Goal: Information Seeking & Learning: Check status

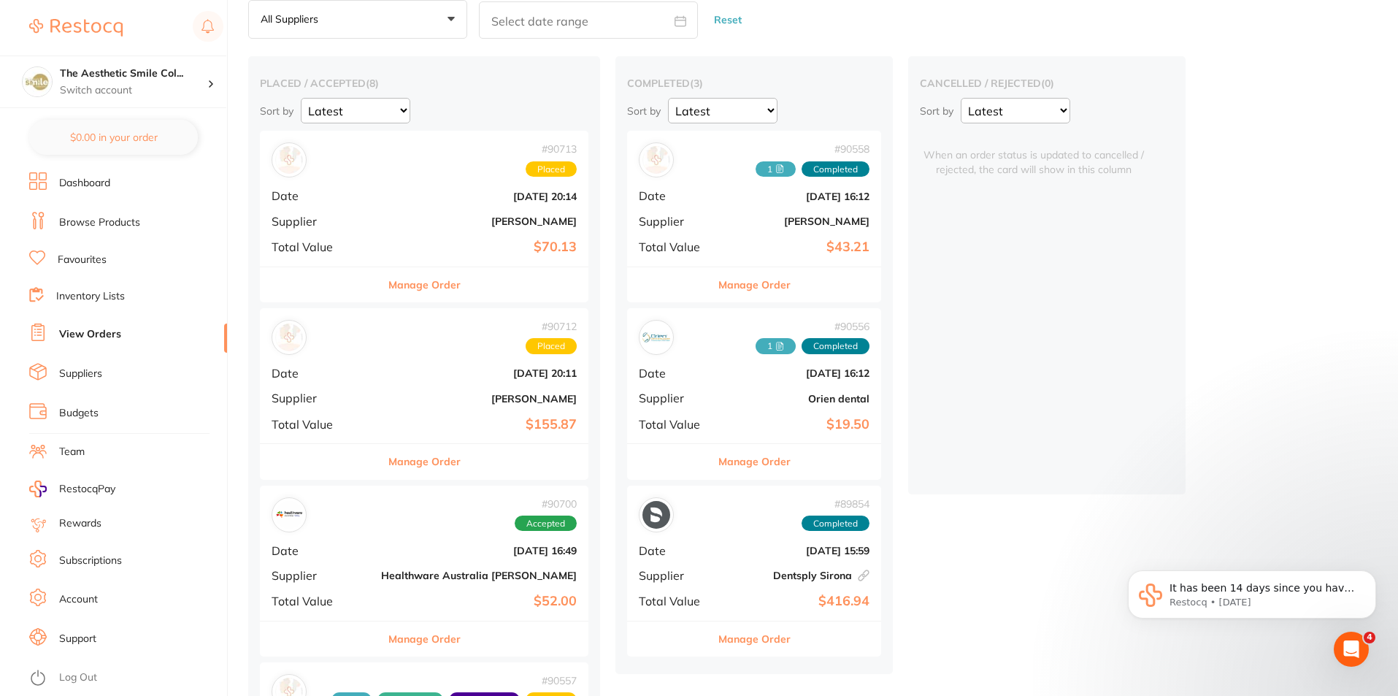
scroll to position [365, 0]
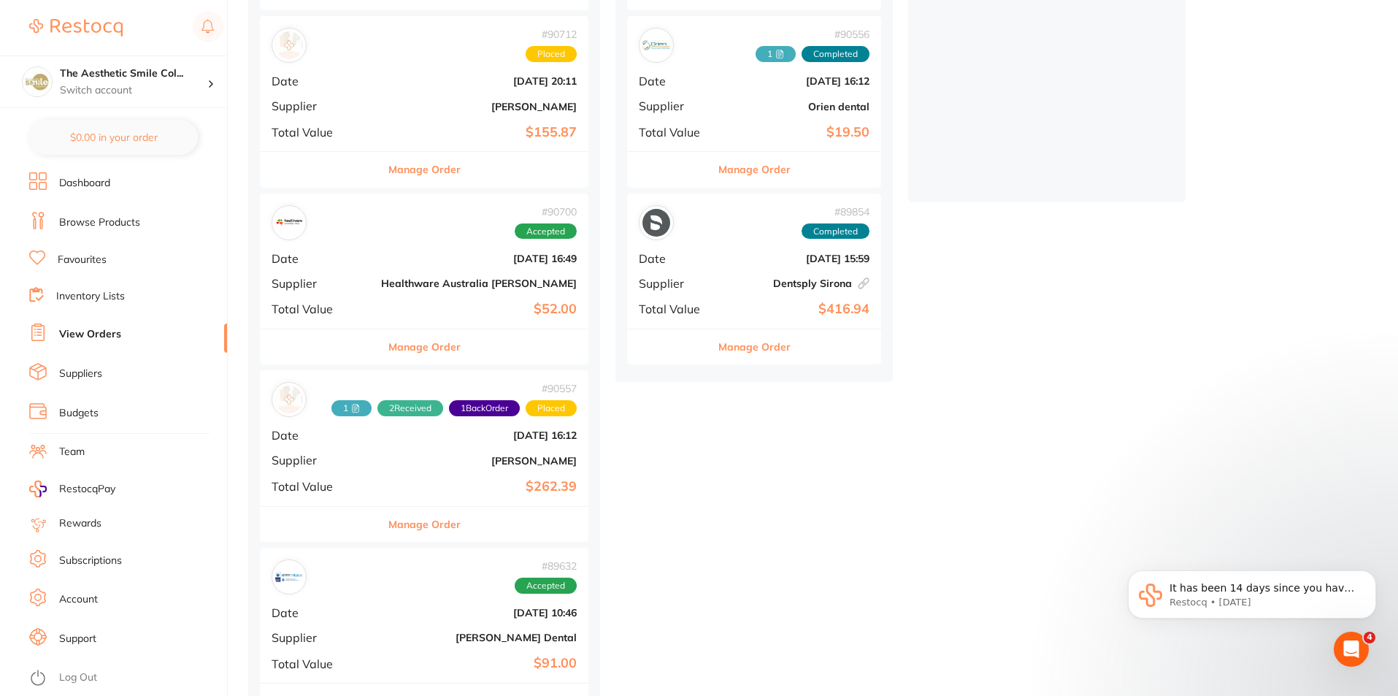
click at [391, 414] on span "2 Received" at bounding box center [411, 408] width 66 height 16
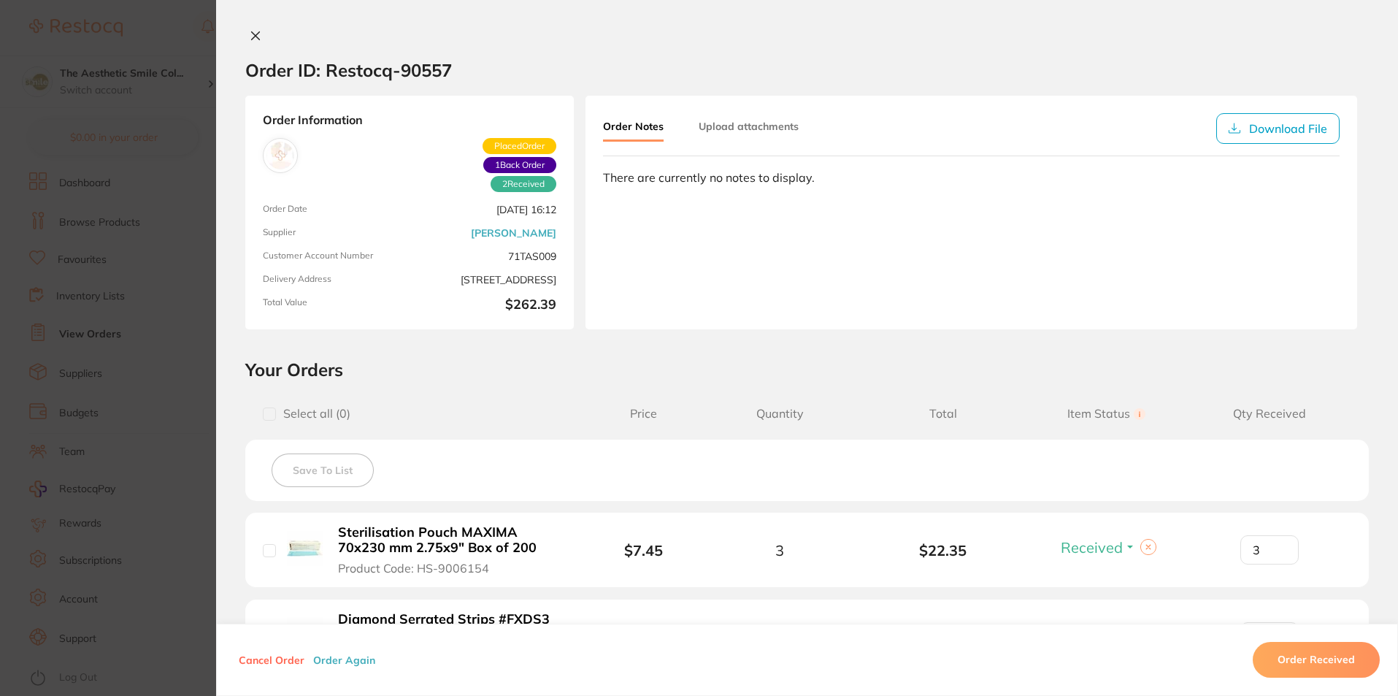
click at [254, 33] on icon at bounding box center [256, 36] width 8 height 8
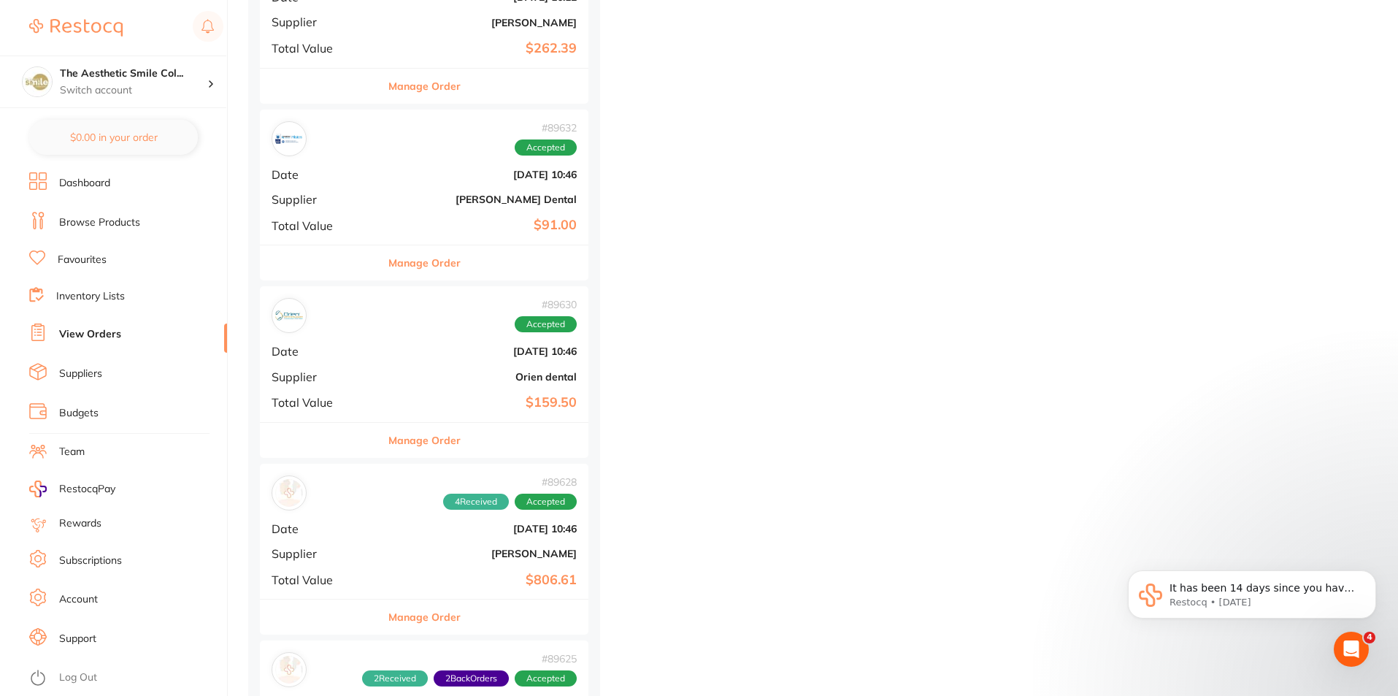
scroll to position [941, 0]
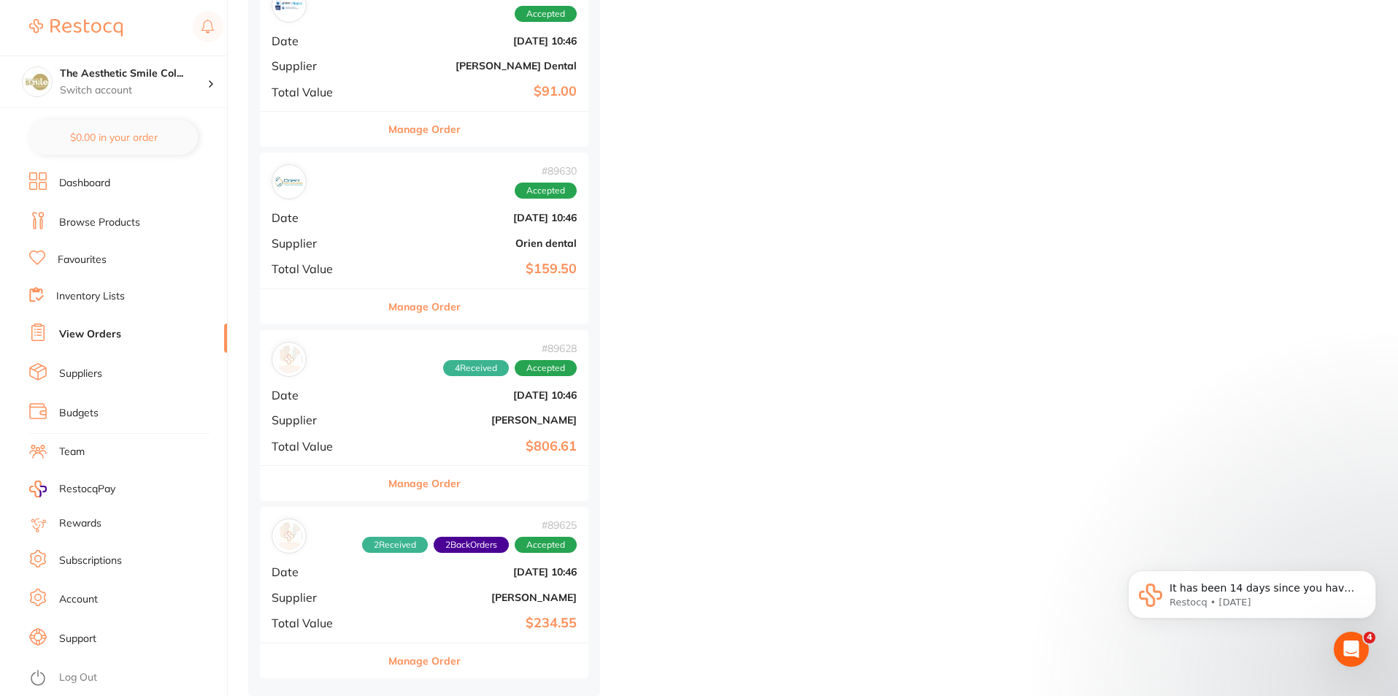
click at [442, 546] on span "2 Back Orders" at bounding box center [471, 545] width 75 height 16
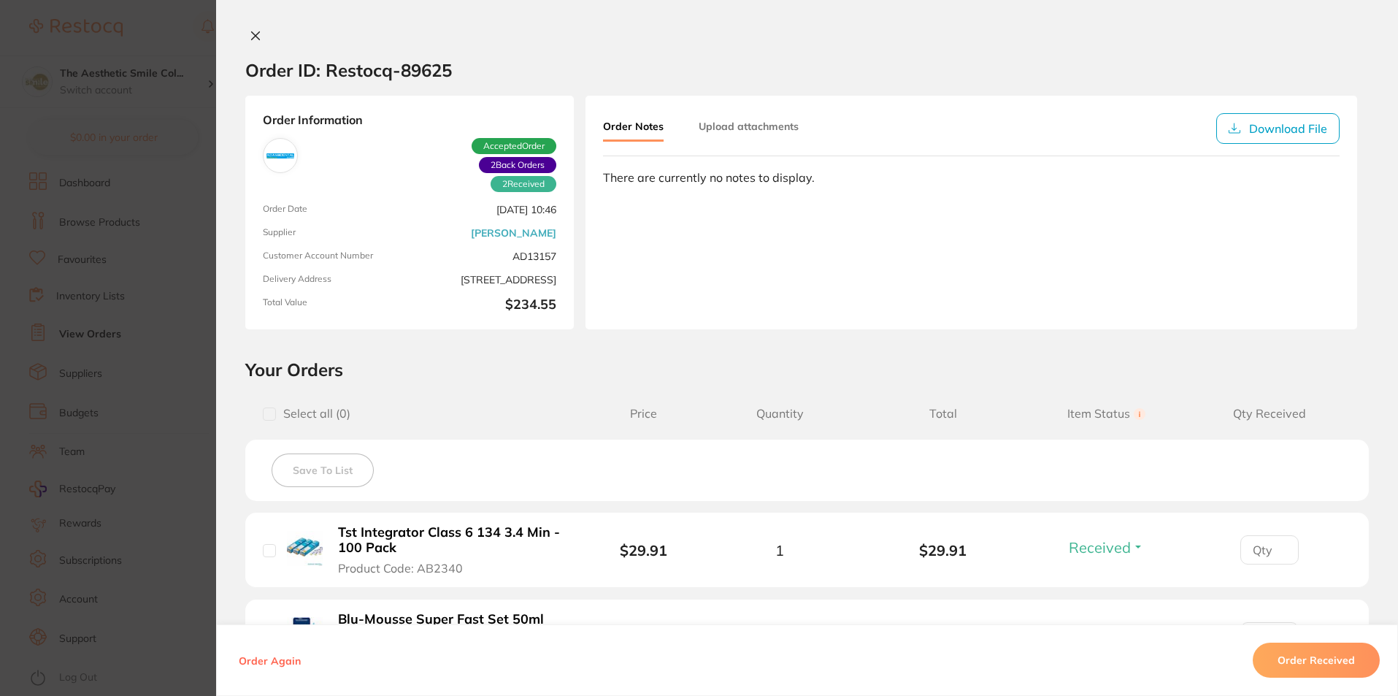
scroll to position [722, 0]
click at [250, 36] on icon at bounding box center [256, 36] width 12 height 12
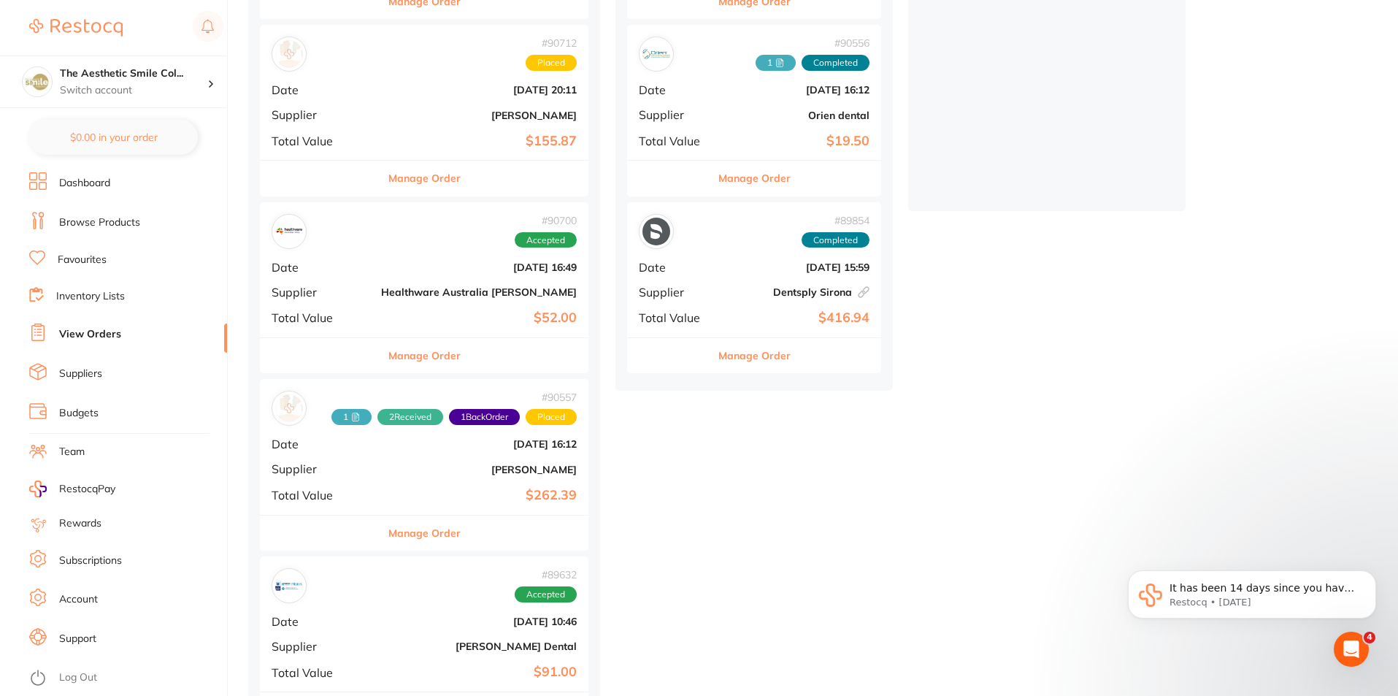
scroll to position [429, 0]
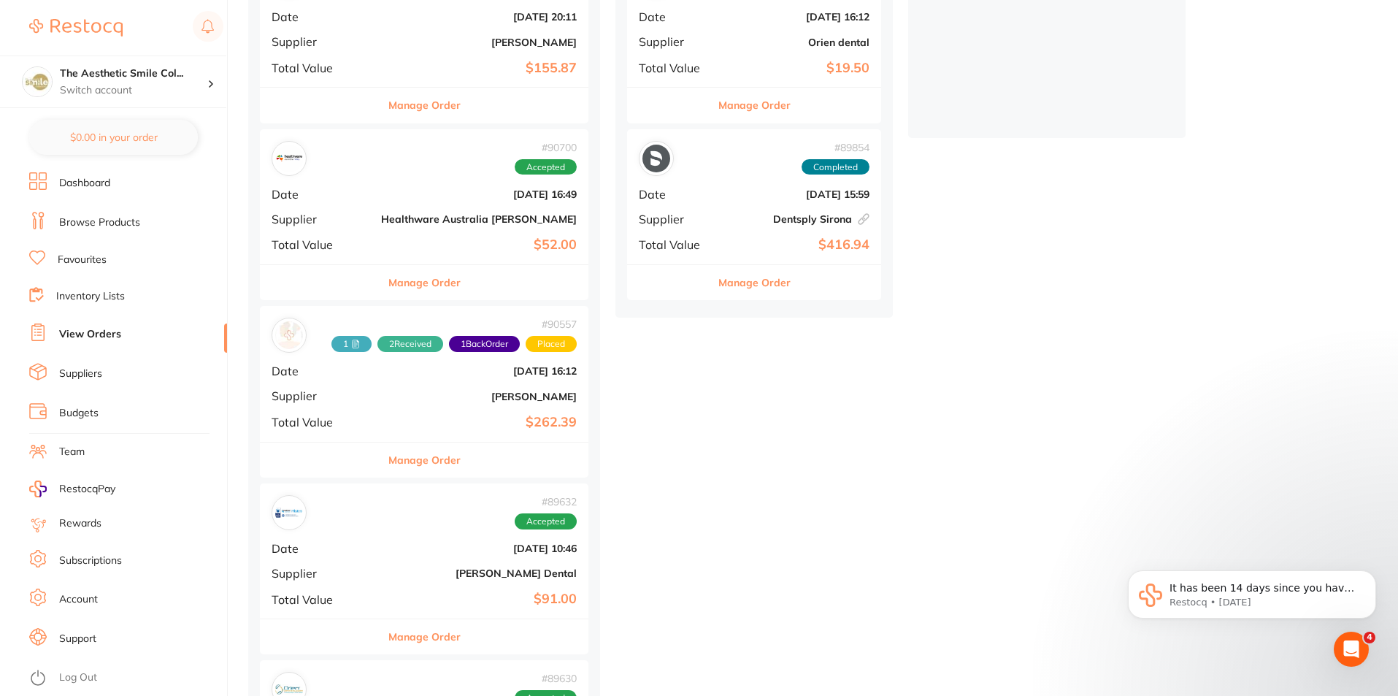
click at [411, 543] on b "[DATE] 10:46" at bounding box center [479, 549] width 196 height 12
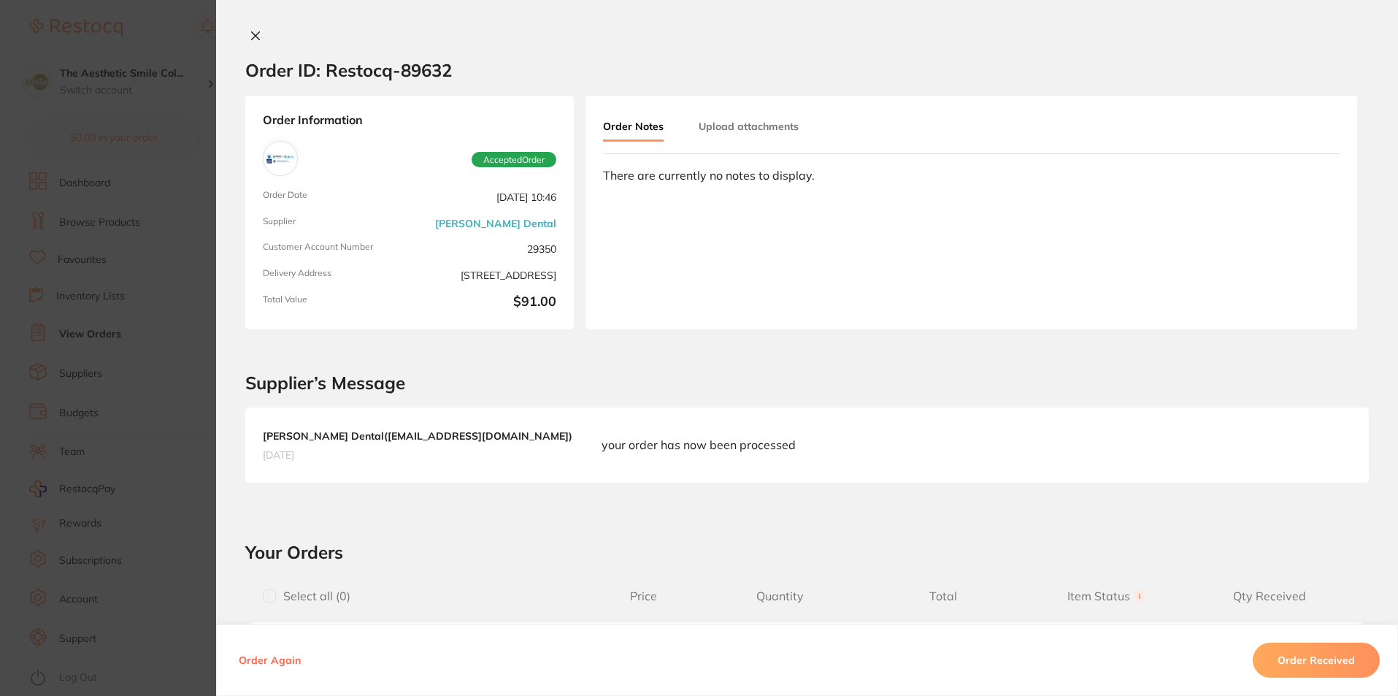
click at [257, 34] on icon at bounding box center [256, 36] width 12 height 12
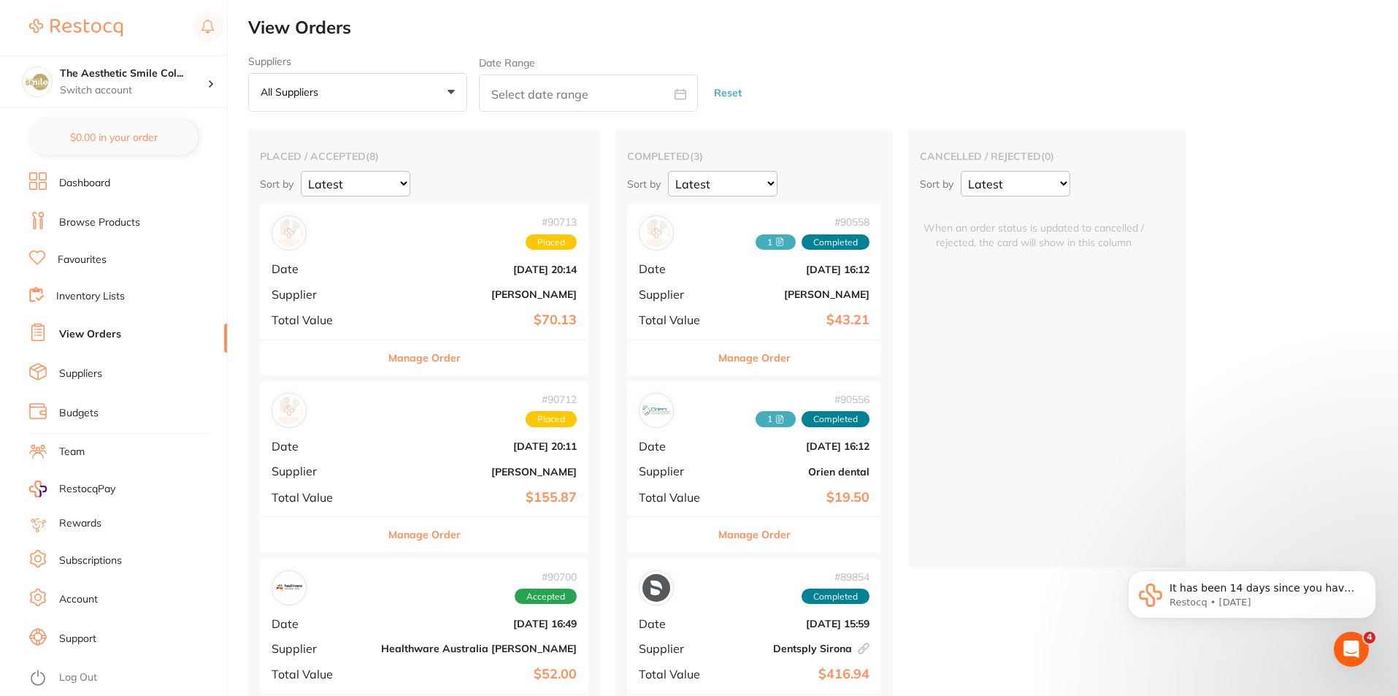
click at [442, 296] on b "[PERSON_NAME]" at bounding box center [479, 294] width 196 height 12
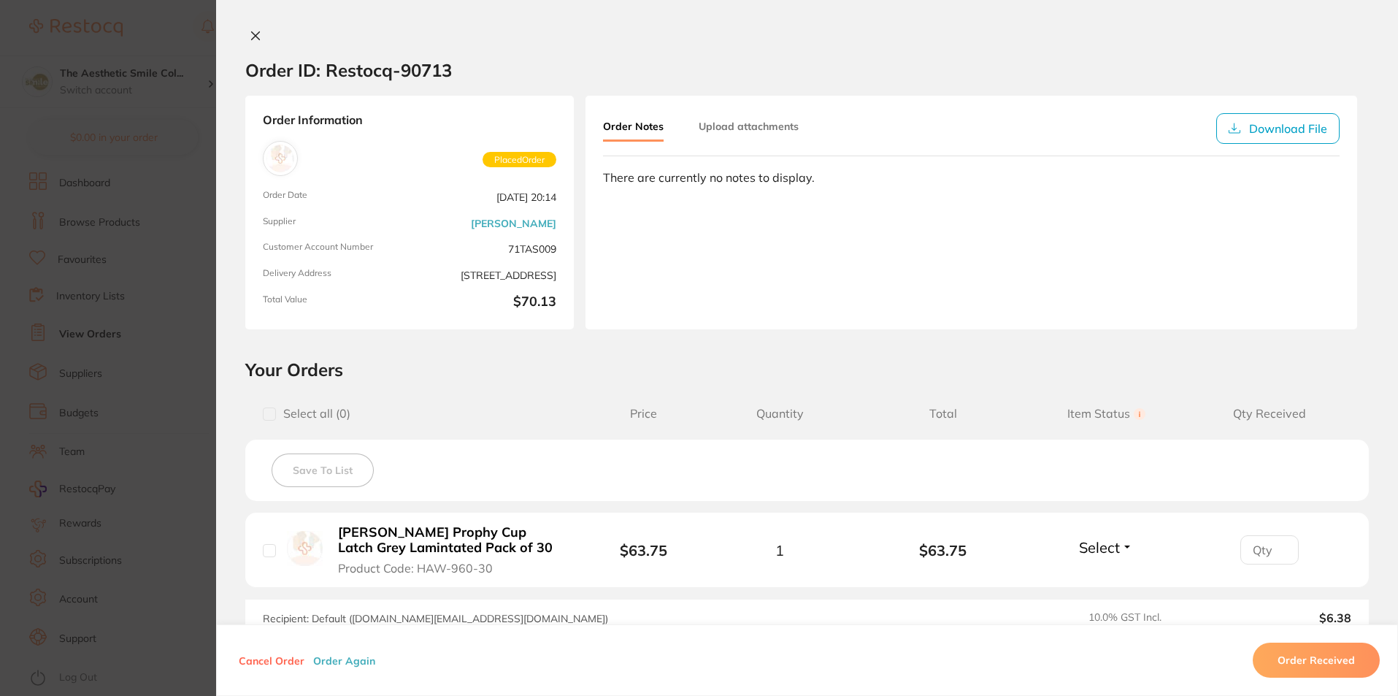
click at [252, 34] on icon at bounding box center [256, 36] width 8 height 8
